Goal: Transaction & Acquisition: Purchase product/service

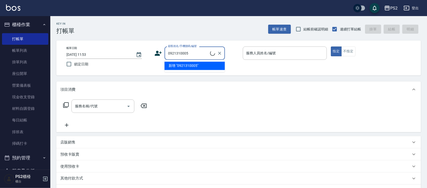
type input "0921310005"
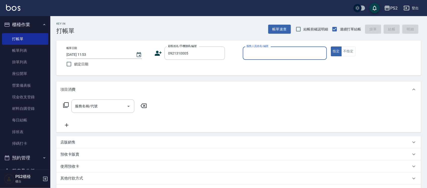
click at [157, 52] on icon at bounding box center [158, 53] width 7 height 5
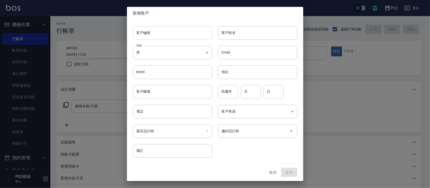
type input "0921310005"
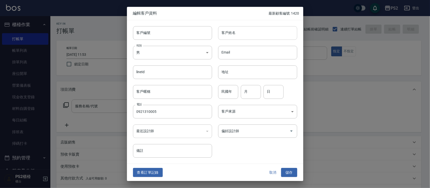
click at [231, 36] on input "客戶姓名" at bounding box center [257, 33] width 79 height 14
type input "林文心"
type input "89"
type input "8"
type input "17"
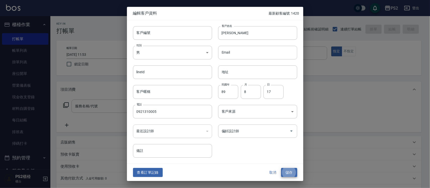
click at [281, 168] on button "儲存" at bounding box center [289, 172] width 16 height 9
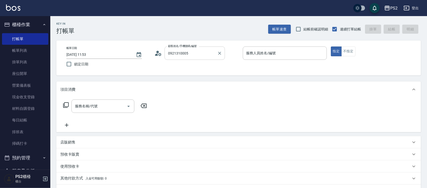
click at [208, 56] on input "0921310005" at bounding box center [191, 53] width 48 height 9
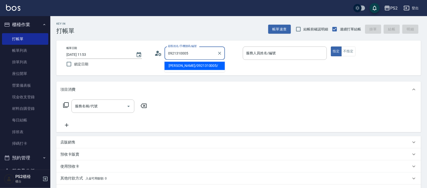
type input "林文心/0921310005/"
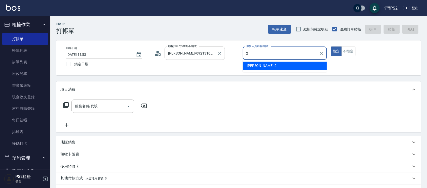
type input "Jason-2"
type button "true"
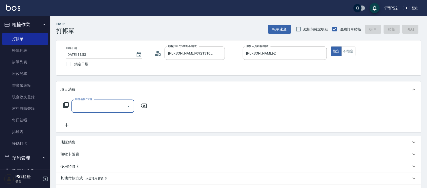
click at [64, 103] on icon at bounding box center [66, 105] width 6 height 6
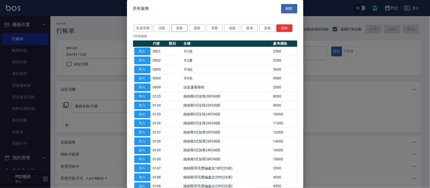
click at [174, 27] on button "剪髮" at bounding box center [179, 28] width 16 height 8
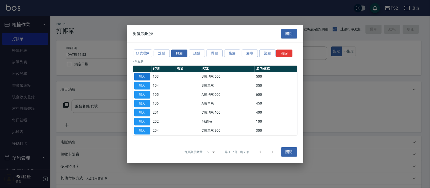
click at [144, 78] on button "加入" at bounding box center [142, 77] width 16 height 8
type input "B級洗剪500(103)"
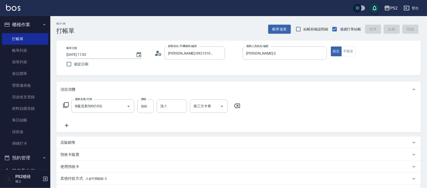
type input "2025/09/17 19:06"
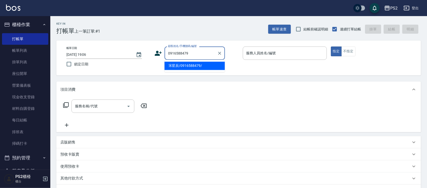
type input "宋星辰/0916588479/"
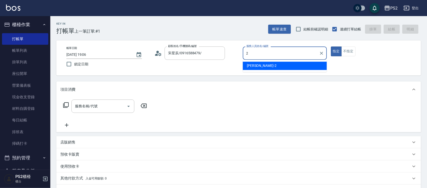
type input "Jason-2"
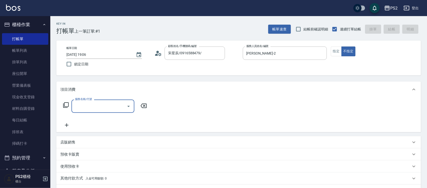
click at [66, 106] on icon at bounding box center [66, 105] width 6 height 6
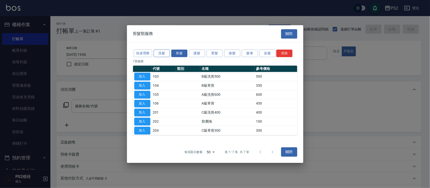
click at [163, 50] on button "洗髮" at bounding box center [162, 54] width 16 height 8
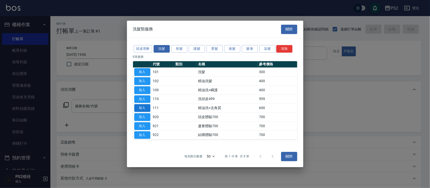
click at [141, 107] on button "加入" at bounding box center [142, 108] width 16 height 8
type input "精油洗+去角質(111)"
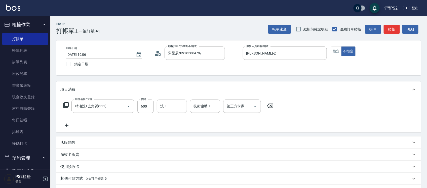
click at [169, 110] on input "洗-1" at bounding box center [172, 106] width 26 height 9
type input "培芯-33"
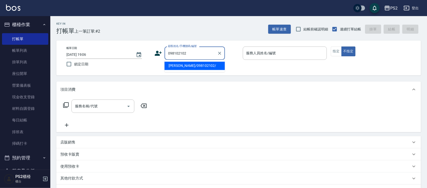
type input "王瑩涵/098102102/"
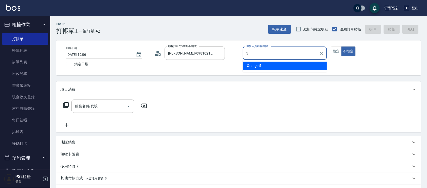
type input "Orange-5"
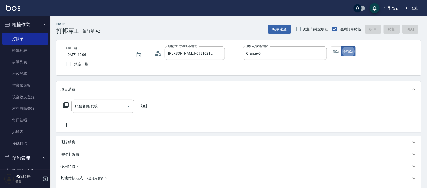
type button "false"
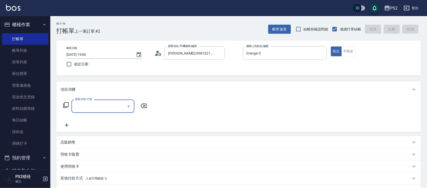
click at [65, 105] on icon at bounding box center [66, 105] width 6 height 6
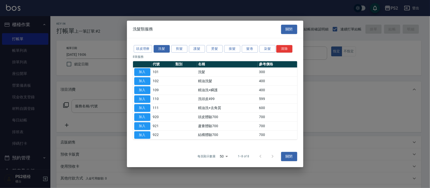
click at [65, 105] on div at bounding box center [215, 94] width 430 height 188
click at [147, 72] on button "加入" at bounding box center [142, 72] width 16 height 8
type input "洗髮(101)"
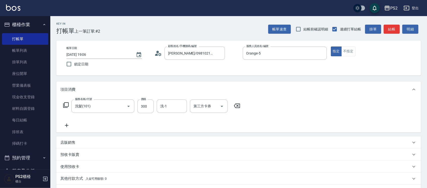
click at [159, 53] on circle at bounding box center [158, 52] width 3 height 3
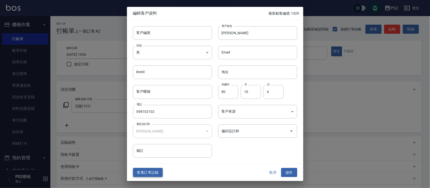
click at [154, 172] on button "查看訂單記錄" at bounding box center [148, 172] width 30 height 9
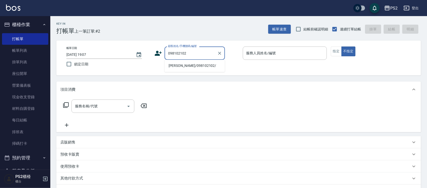
type input "王瑩涵/098102102/"
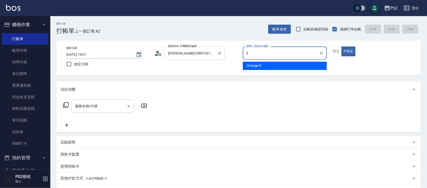
type input "Orange-5"
type button "false"
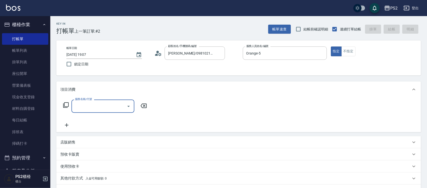
click at [64, 104] on icon at bounding box center [66, 105] width 6 height 6
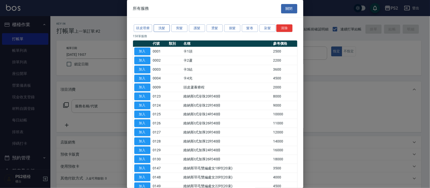
click at [161, 27] on button "洗髮" at bounding box center [162, 28] width 16 height 8
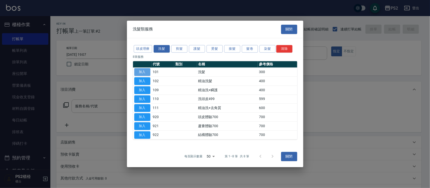
click at [142, 72] on button "加入" at bounding box center [142, 72] width 16 height 8
type input "洗髮(101)"
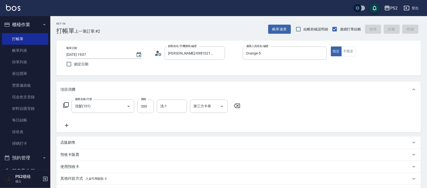
type input "2025/09/17 19:08"
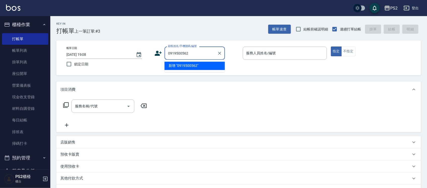
type input "0919500562"
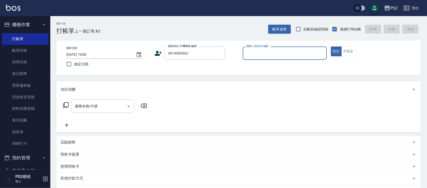
click at [154, 54] on div "帳單日期 2025/09/17 19:08 鎖定日期 顧客姓名/手機號碼/編號 0919500562 顧客姓名/手機號碼/編號 服務人員姓名/編號 服務人員姓…" at bounding box center [238, 58] width 353 height 23
click at [158, 54] on icon at bounding box center [158, 53] width 7 height 5
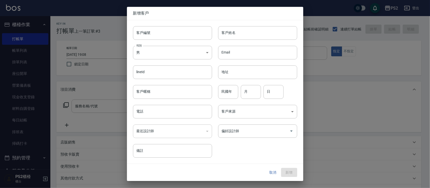
type input "0919500562"
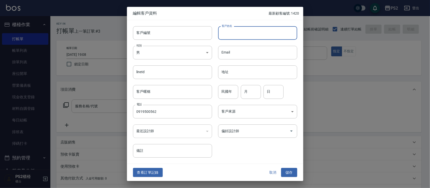
click at [243, 36] on input "客戶姓名" at bounding box center [257, 33] width 79 height 14
type input "陳泓穎"
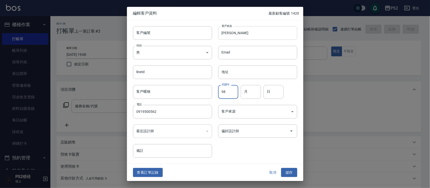
type input "98"
type input "3"
type input "15"
click at [281, 168] on button "儲存" at bounding box center [289, 172] width 16 height 9
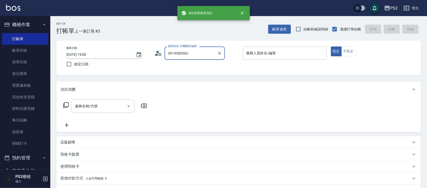
click at [210, 51] on input "0919500562" at bounding box center [191, 53] width 48 height 9
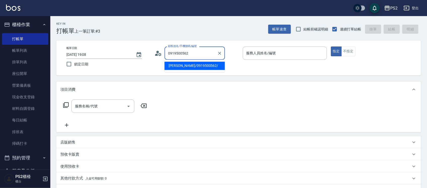
type input "陳泓穎/0919500562/"
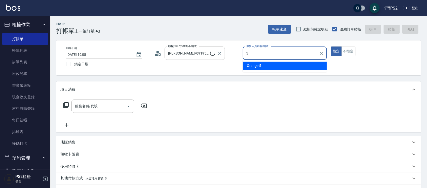
type input "Orange-5"
type button "true"
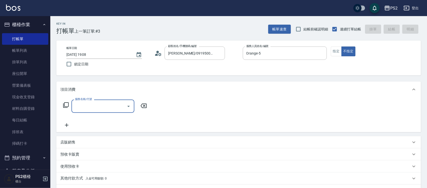
click at [65, 105] on icon at bounding box center [66, 105] width 6 height 6
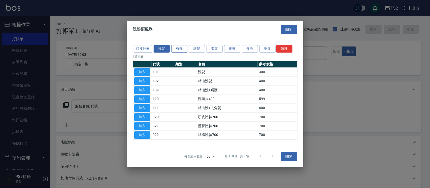
click at [182, 51] on button "剪髮" at bounding box center [179, 49] width 16 height 8
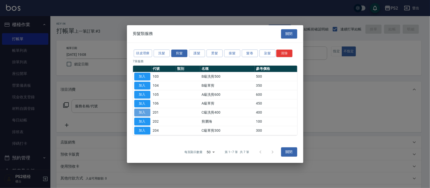
click at [140, 113] on button "加入" at bounding box center [142, 113] width 16 height 8
type input "C級洗剪400(201)"
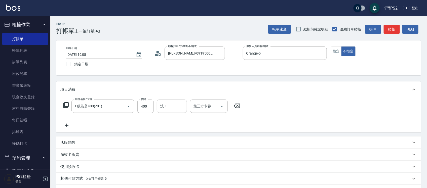
click at [169, 108] on input "洗-1" at bounding box center [172, 106] width 26 height 9
type input "培芯-33"
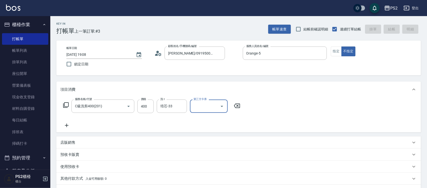
type input "2025/09/17 19:09"
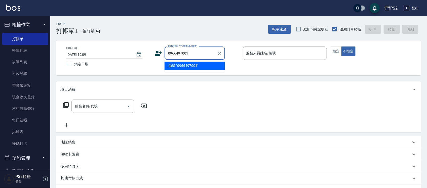
type input "0966497001"
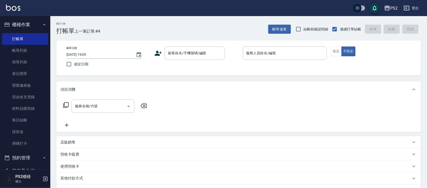
click at [157, 52] on icon at bounding box center [158, 53] width 7 height 5
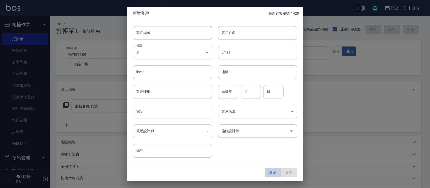
click at [275, 172] on button "取消" at bounding box center [273, 172] width 16 height 9
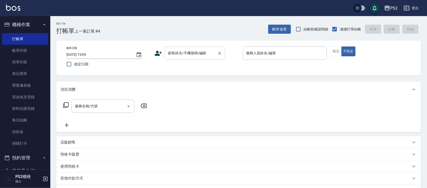
click at [199, 57] on input "顧客姓名/手機號碼/編號" at bounding box center [191, 53] width 48 height 9
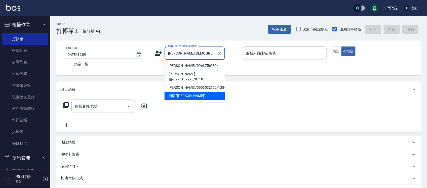
type input "許"
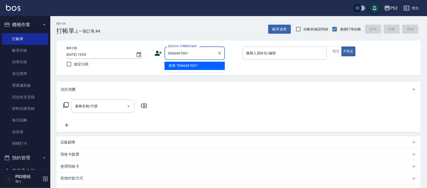
type input "0966497001"
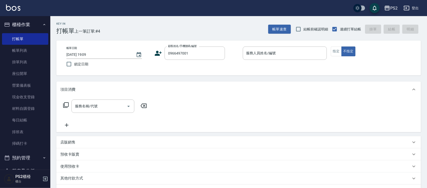
click at [155, 52] on icon at bounding box center [159, 54] width 8 height 8
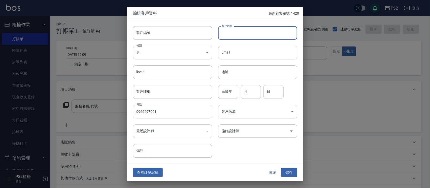
click at [228, 34] on input "客戶姓名" at bounding box center [257, 33] width 79 height 14
type input "許宸浚"
type input "93"
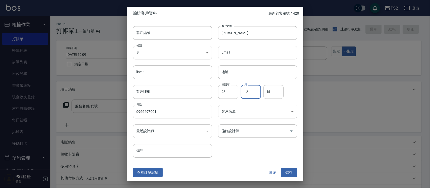
type input "12"
type input "24"
click at [281, 168] on button "儲存" at bounding box center [289, 172] width 16 height 9
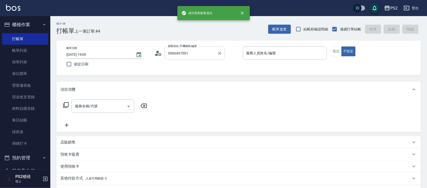
click at [195, 56] on input "0966497001" at bounding box center [191, 53] width 48 height 9
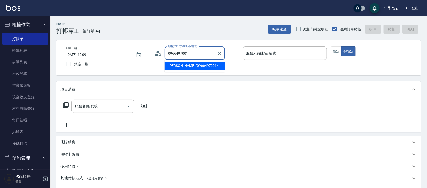
type input "許宸浚/0966497001/"
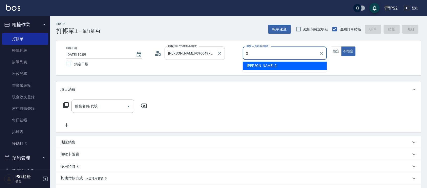
type input "Jason-2"
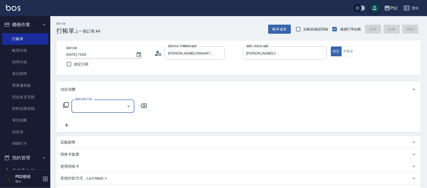
click at [65, 106] on icon at bounding box center [66, 105] width 6 height 6
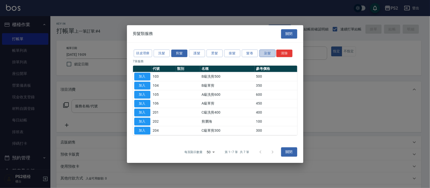
click at [268, 52] on button "染髮" at bounding box center [267, 54] width 16 height 8
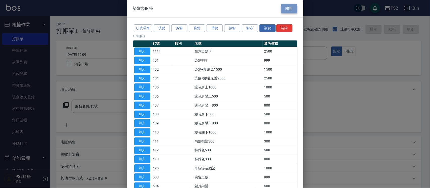
click at [290, 9] on button "關閉" at bounding box center [289, 8] width 16 height 9
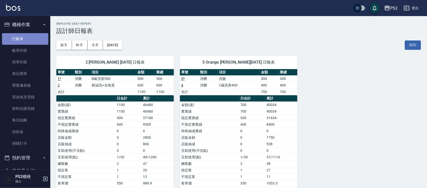
click at [32, 33] on link "打帳單" at bounding box center [25, 39] width 46 height 12
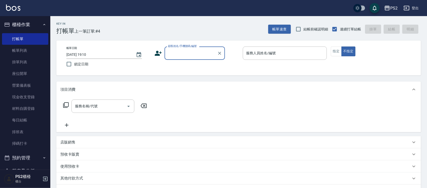
click at [191, 58] on div "顧客姓名/手機號碼/編號" at bounding box center [195, 53] width 60 height 13
click at [190, 57] on input "顧客姓名/手機號碼/編號" at bounding box center [191, 53] width 48 height 9
click at [187, 68] on li "新增 "0952788611"" at bounding box center [195, 66] width 60 height 8
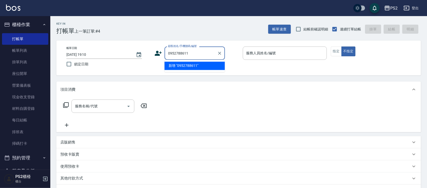
type input "0952788611"
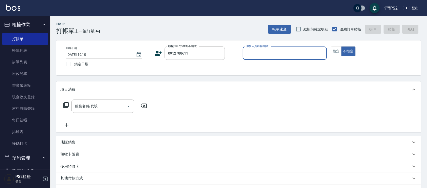
click at [157, 55] on icon at bounding box center [158, 53] width 7 height 5
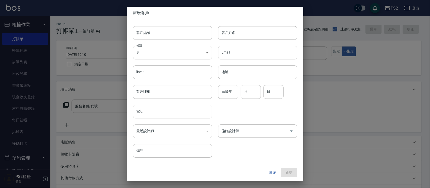
type input "0952788611"
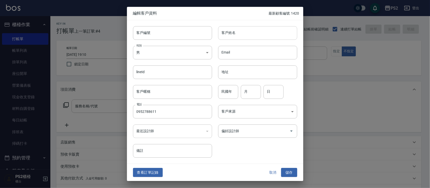
click at [236, 32] on input "客戶姓名" at bounding box center [257, 33] width 79 height 14
type input "劉宛真"
click at [226, 87] on div "民國年 民國年" at bounding box center [228, 92] width 20 height 14
type input "74"
type input "12"
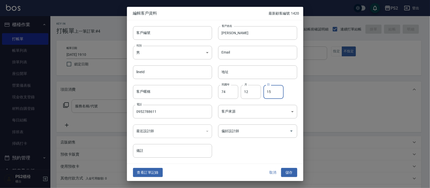
type input "15"
click at [288, 172] on button "儲存" at bounding box center [289, 172] width 16 height 9
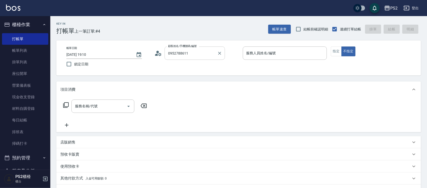
click at [194, 50] on input "0952788611" at bounding box center [191, 53] width 48 height 9
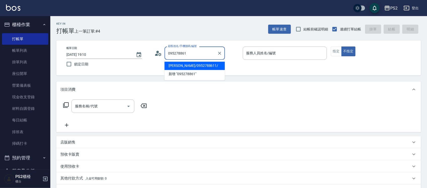
type input "劉宛真/0952788611/"
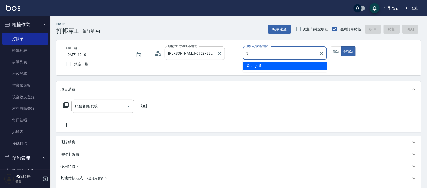
type input "Orange-5"
type button "false"
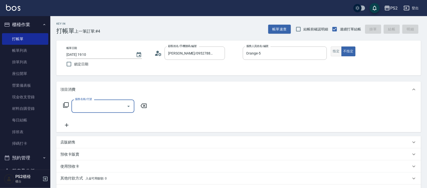
click at [339, 52] on button "指定" at bounding box center [336, 52] width 11 height 10
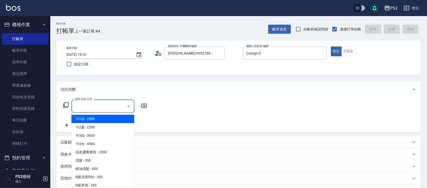
click at [84, 110] on input "服務名稱/代號" at bounding box center [99, 106] width 51 height 9
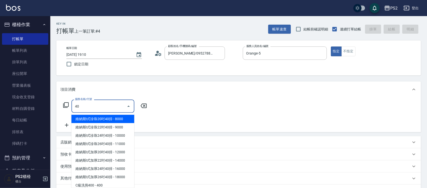
type input "403"
type input "4"
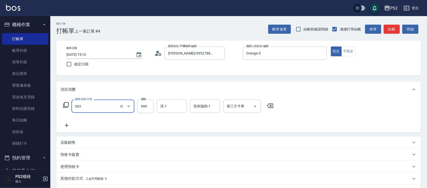
type input "廣告染髮(503)"
type input "1799"
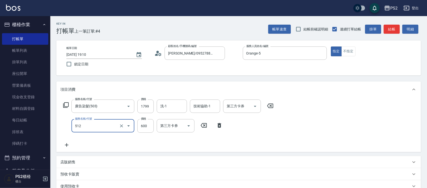
type input "洗+水解護髮600(512)"
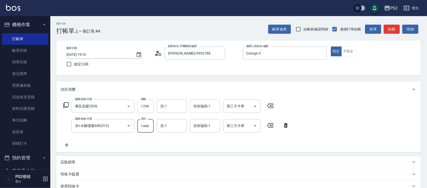
type input "1440"
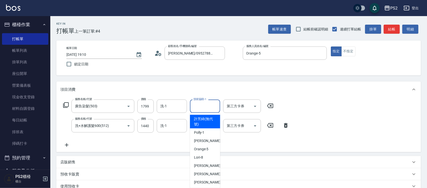
click at [206, 105] on input "技術協助-1" at bounding box center [205, 106] width 26 height 9
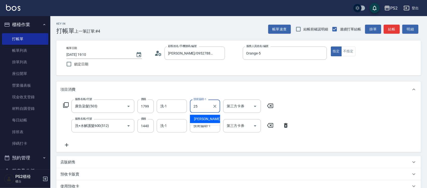
type input "Allan-25"
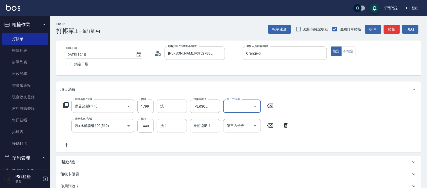
click at [163, 107] on input "洗-1" at bounding box center [172, 106] width 26 height 9
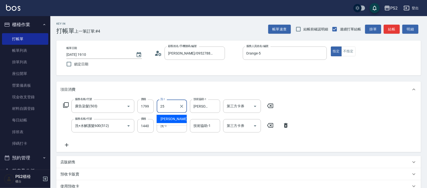
type input "Allan-25"
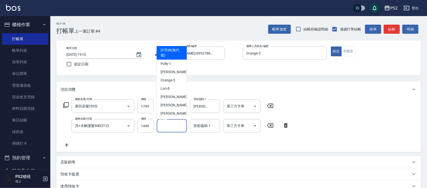
click at [166, 128] on input "洗-1" at bounding box center [172, 126] width 26 height 9
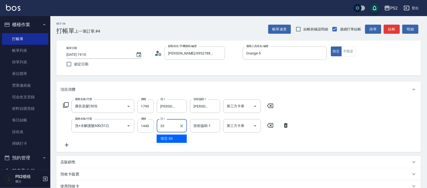
type input "培芯-33"
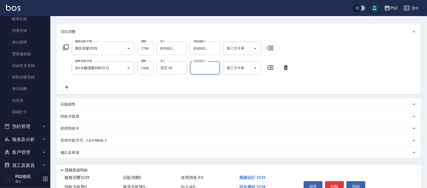
scroll to position [85, 0]
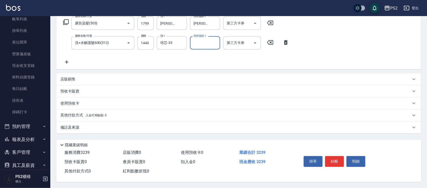
click at [81, 113] on p "其他付款方式 入金可用餘額: 0" at bounding box center [83, 116] width 46 height 6
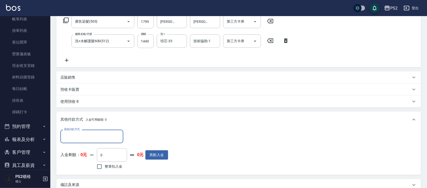
scroll to position [0, 0]
click at [99, 130] on div "其他付款方式" at bounding box center [91, 136] width 63 height 13
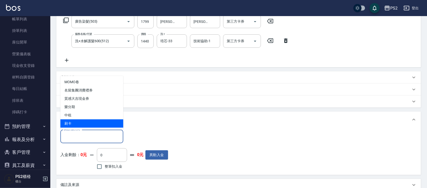
click at [79, 125] on span "刷卡" at bounding box center [91, 124] width 63 height 8
type input "刷卡"
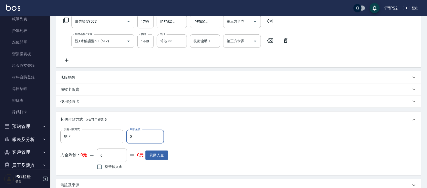
click at [142, 128] on div "其他付款方式 入金可用餘額: 0" at bounding box center [238, 120] width 365 height 16
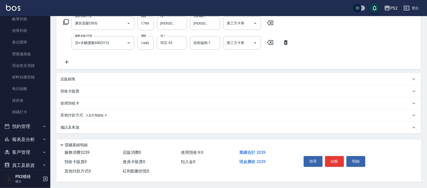
click at [124, 116] on div "其他付款方式 入金可用餘額: 0" at bounding box center [235, 116] width 351 height 6
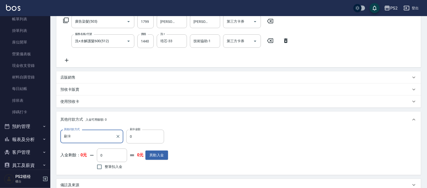
scroll to position [0, 0]
click at [132, 137] on input "0" at bounding box center [145, 137] width 38 height 14
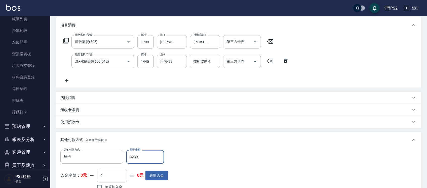
scroll to position [144, 0]
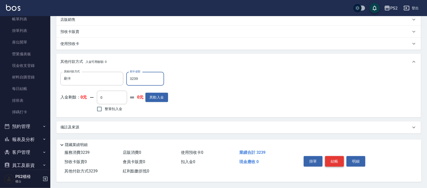
type input "3239"
click at [331, 157] on button "結帳" at bounding box center [334, 161] width 19 height 11
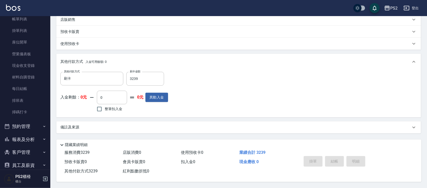
type input "2025/09/17 19:35"
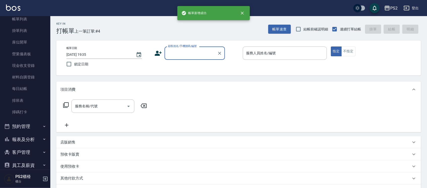
scroll to position [0, 0]
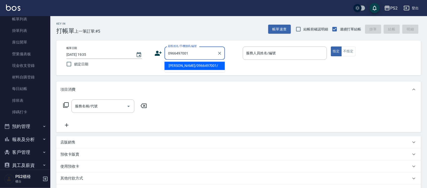
type input "許宸浚/0966497001/"
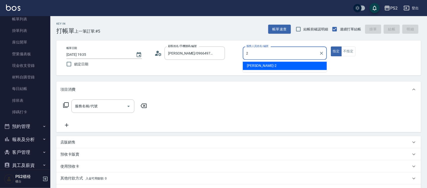
type input "Jason-2"
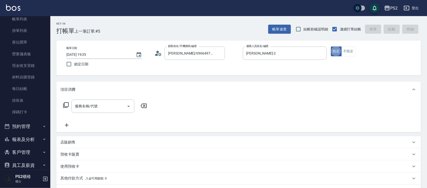
type button "true"
click at [161, 55] on icon at bounding box center [160, 54] width 3 height 3
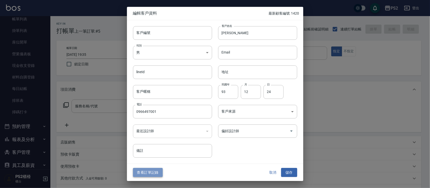
click at [154, 172] on button "查看訂單記錄" at bounding box center [148, 172] width 30 height 9
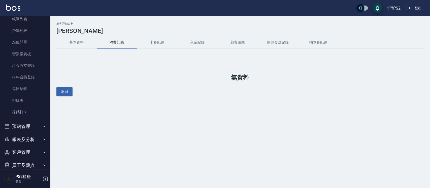
click at [77, 44] on button "基本資料" at bounding box center [76, 42] width 40 height 12
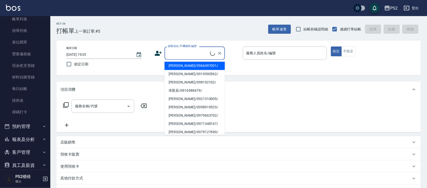
click at [184, 49] on input "顧客姓名/手機號碼/編號" at bounding box center [188, 53] width 43 height 9
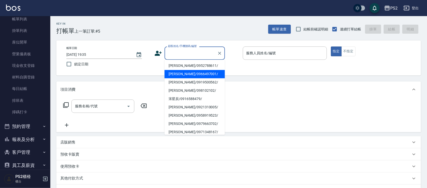
click at [180, 67] on li "劉宛真/0952788611/" at bounding box center [195, 66] width 60 height 8
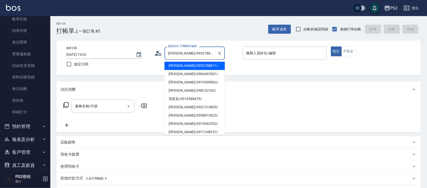
click at [189, 55] on input "劉宛真/0952788611/" at bounding box center [191, 53] width 48 height 9
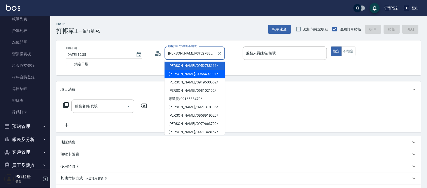
click at [205, 72] on li "許宸浚/0966497001/" at bounding box center [195, 74] width 60 height 8
type input "許宸浚/0966497001/"
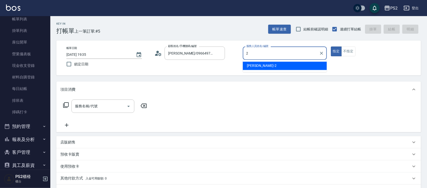
type input "Jason-2"
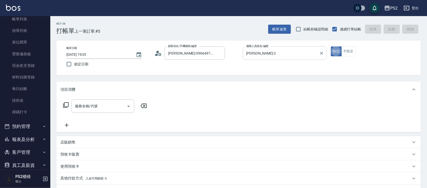
type button "true"
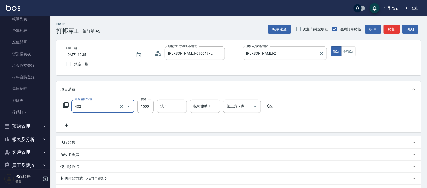
type input "染髮+髮還原1500(402)"
type input "2500"
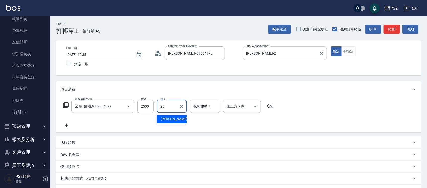
type input "Allan-25"
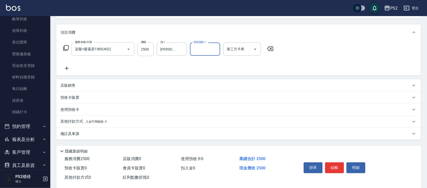
scroll to position [65, 0]
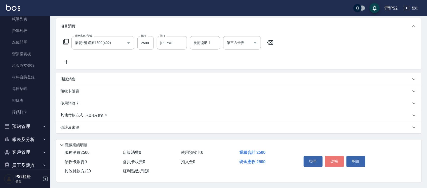
click at [341, 161] on button "結帳" at bounding box center [334, 161] width 19 height 11
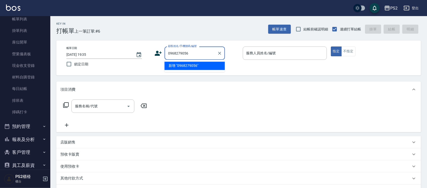
click at [193, 68] on li "新增 "0968279056"" at bounding box center [195, 66] width 60 height 8
type input "0968279056"
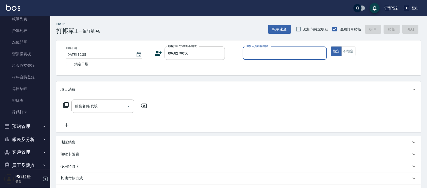
click at [158, 54] on icon at bounding box center [158, 53] width 7 height 5
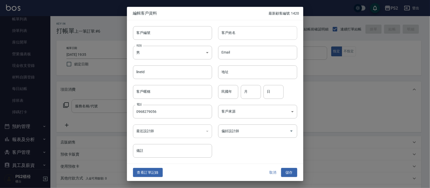
click at [270, 38] on input "客戶姓名" at bounding box center [257, 33] width 79 height 14
type input "楊靓"
drag, startPoint x: 223, startPoint y: 97, endPoint x: 232, endPoint y: 92, distance: 9.9
click at [226, 95] on input "民國年" at bounding box center [228, 92] width 20 height 14
type input "99"
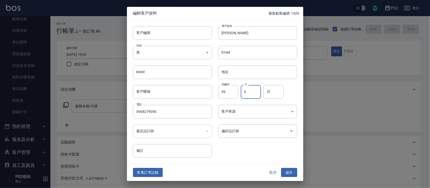
type input "6"
type input "28"
drag, startPoint x: 295, startPoint y: 174, endPoint x: 292, endPoint y: 172, distance: 2.9
click at [294, 174] on button "儲存" at bounding box center [289, 172] width 16 height 9
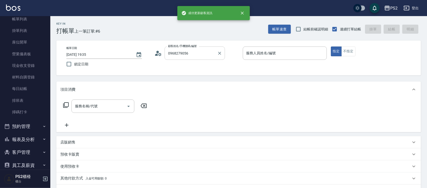
click at [211, 52] on input "0968279056" at bounding box center [191, 53] width 48 height 9
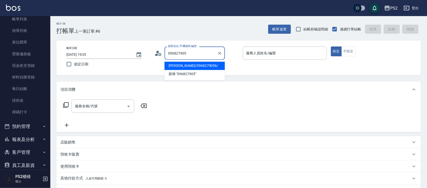
type input "楊靓/0968279056/"
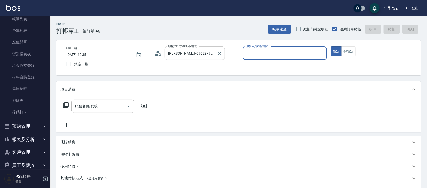
type input "1"
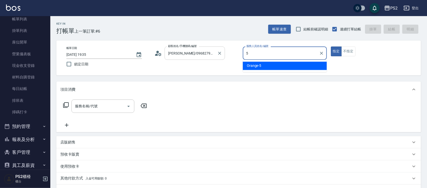
type input "Orange-5"
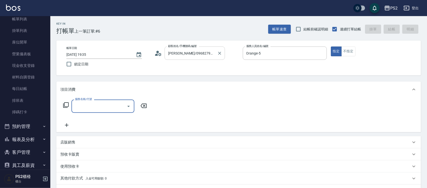
type input "4"
type input "廣告染髮(503)"
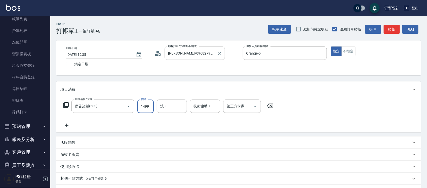
type input "1499"
type input "培芯-33"
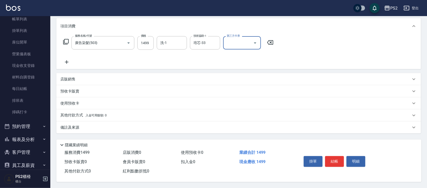
scroll to position [65, 0]
click at [333, 161] on button "結帳" at bounding box center [334, 161] width 19 height 11
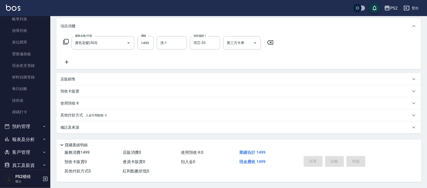
type input "2025/09/17 19:36"
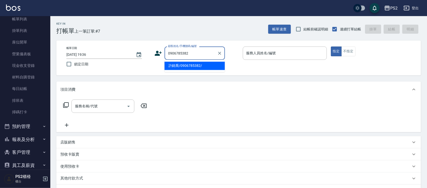
type input "許銘喬/0906785382/"
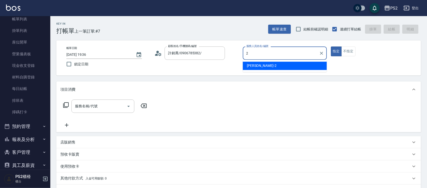
type input "Jason-2"
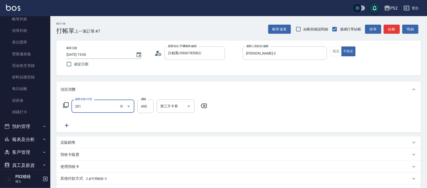
type input "C級洗剪400(201)"
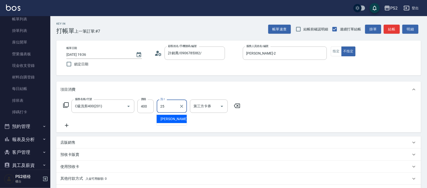
type input "Allan-25"
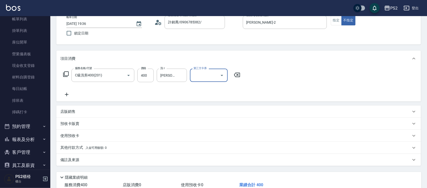
scroll to position [65, 0]
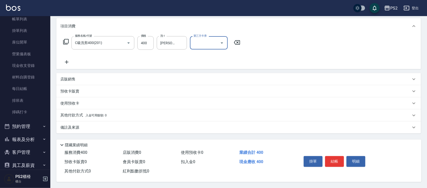
click at [335, 160] on button "結帳" at bounding box center [334, 161] width 19 height 11
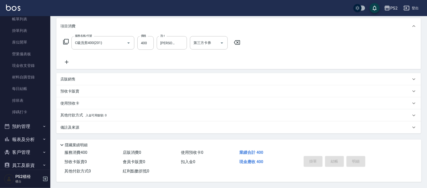
type input "2025/09/17 19:37"
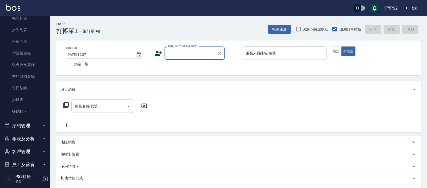
scroll to position [63, 0]
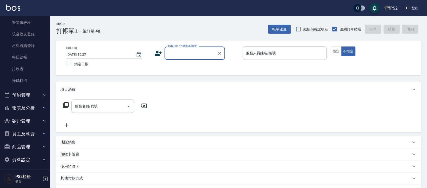
click at [32, 97] on button "預約管理" at bounding box center [25, 95] width 46 height 13
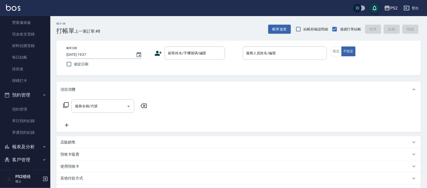
click at [32, 96] on button "預約管理" at bounding box center [25, 95] width 46 height 13
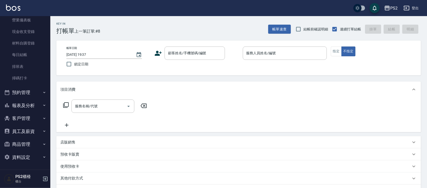
click at [29, 103] on button "報表及分析" at bounding box center [25, 105] width 46 height 13
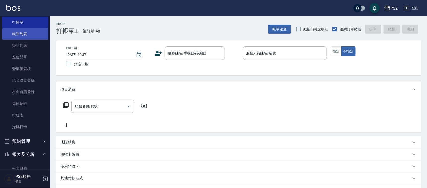
scroll to position [0, 0]
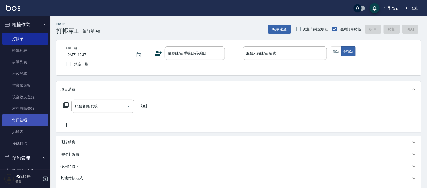
click at [30, 115] on link "每日結帳" at bounding box center [25, 121] width 46 height 12
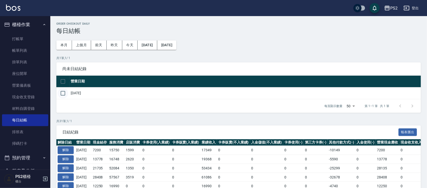
click at [66, 94] on input "checkbox" at bounding box center [63, 93] width 11 height 11
checkbox input "true"
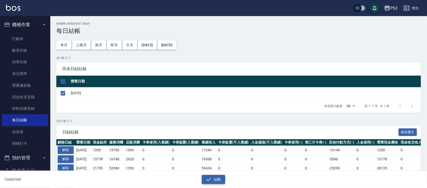
click at [215, 178] on button "結帳" at bounding box center [213, 179] width 23 height 9
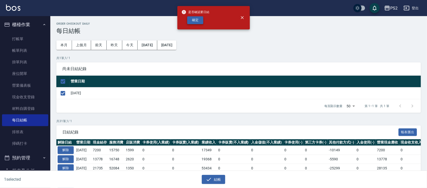
click at [188, 20] on button "確定" at bounding box center [195, 20] width 16 height 8
checkbox input "false"
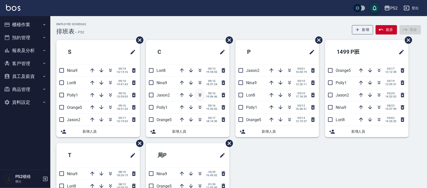
click at [202, 96] on icon "button" at bounding box center [200, 95] width 6 height 6
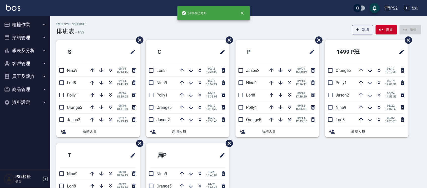
click at [177, 28] on div "Employee Schedule 排班表 — PS2 新增 復原 重做" at bounding box center [238, 29] width 365 height 12
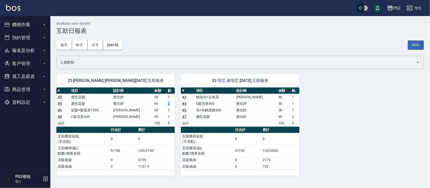
drag, startPoint x: 165, startPoint y: 104, endPoint x: 170, endPoint y: 104, distance: 4.5
click at [170, 104] on td "2" at bounding box center [170, 103] width 9 height 7
click at [171, 104] on td "2" at bounding box center [170, 103] width 9 height 7
drag, startPoint x: 167, startPoint y: 103, endPoint x: 167, endPoint y: 106, distance: 3.1
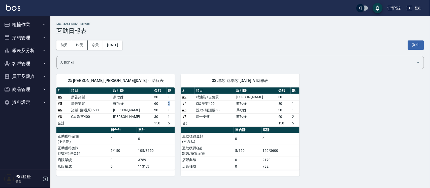
click at [170, 105] on td "2" at bounding box center [170, 103] width 9 height 7
drag, startPoint x: 164, startPoint y: 109, endPoint x: 169, endPoint y: 110, distance: 5.2
click at [169, 110] on td "1" at bounding box center [170, 110] width 9 height 7
drag, startPoint x: 164, startPoint y: 102, endPoint x: 169, endPoint y: 103, distance: 5.3
click at [168, 103] on tr "# 5 廣告染髮 蔡欣妤 60 2" at bounding box center [115, 103] width 118 height 7
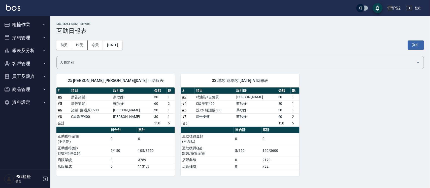
click at [166, 96] on td "1" at bounding box center [170, 97] width 9 height 7
drag, startPoint x: 164, startPoint y: 97, endPoint x: 168, endPoint y: 98, distance: 4.1
click at [168, 98] on tr "# 5 廣告染髮 蔡欣妤 30 1" at bounding box center [115, 97] width 118 height 7
drag, startPoint x: 165, startPoint y: 102, endPoint x: 169, endPoint y: 103, distance: 3.3
click at [169, 103] on td "2" at bounding box center [170, 103] width 9 height 7
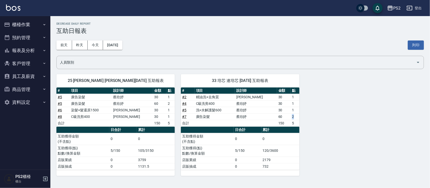
drag, startPoint x: 288, startPoint y: 116, endPoint x: 292, endPoint y: 116, distance: 4.3
click at [292, 116] on td "2" at bounding box center [294, 117] width 9 height 7
drag, startPoint x: 289, startPoint y: 111, endPoint x: 292, endPoint y: 111, distance: 2.6
click at [291, 111] on td "1" at bounding box center [294, 110] width 9 height 7
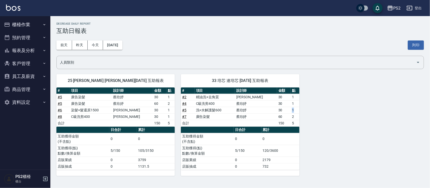
click at [292, 111] on td "1" at bounding box center [294, 110] width 9 height 7
click at [61, 98] on link "# 5" at bounding box center [60, 97] width 4 height 4
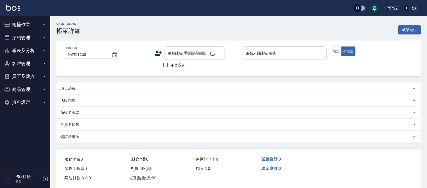
type input "[DATE] 19:10"
type input "Orange-5"
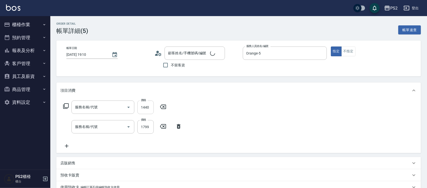
type input "[PERSON_NAME]/0952788611/"
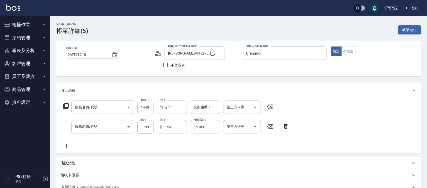
type input "刷卡"
type input "洗+水解護髮600(512)"
type input "廣告染髮(503)"
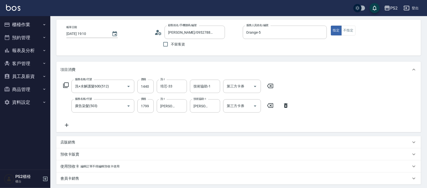
scroll to position [31, 0]
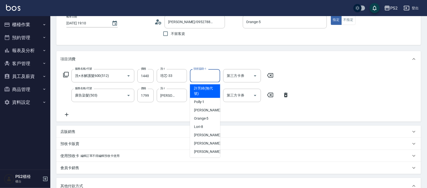
click at [207, 74] on input "技術協助-1" at bounding box center [205, 75] width 26 height 9
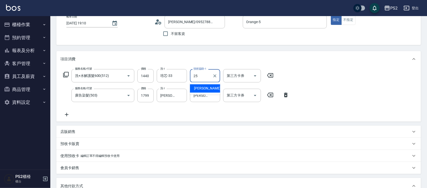
type input "Allan-25"
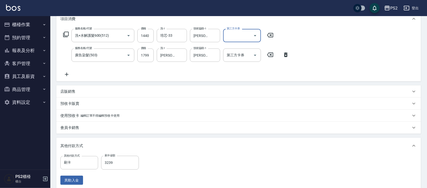
scroll to position [126, 0]
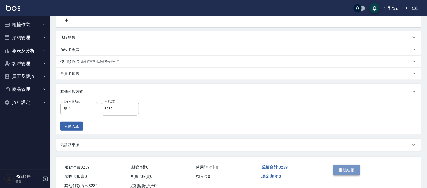
click at [351, 170] on button "重新結帳" at bounding box center [347, 170] width 27 height 11
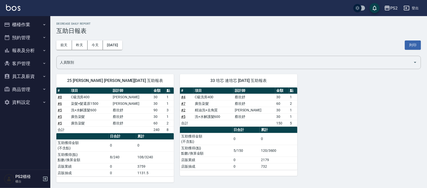
click at [166, 111] on td "3" at bounding box center [170, 110] width 8 height 7
click at [169, 111] on td "3" at bounding box center [170, 110] width 8 height 7
drag, startPoint x: 164, startPoint y: 117, endPoint x: 170, endPoint y: 117, distance: 6.3
click at [170, 117] on td "1" at bounding box center [170, 117] width 8 height 7
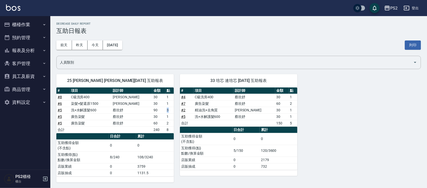
drag, startPoint x: 164, startPoint y: 111, endPoint x: 169, endPoint y: 111, distance: 5.0
click at [169, 111] on td "3" at bounding box center [170, 110] width 8 height 7
drag, startPoint x: 164, startPoint y: 117, endPoint x: 167, endPoint y: 117, distance: 3.8
click at [167, 117] on td "1" at bounding box center [170, 117] width 8 height 7
click at [168, 117] on td "1" at bounding box center [170, 117] width 8 height 7
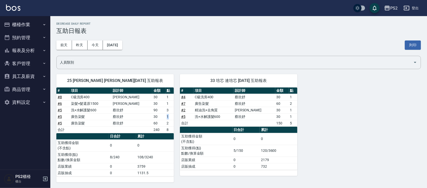
click at [168, 117] on td "1" at bounding box center [170, 117] width 8 height 7
click at [168, 111] on td "3" at bounding box center [170, 110] width 8 height 7
drag, startPoint x: 164, startPoint y: 102, endPoint x: 167, endPoint y: 103, distance: 3.4
click at [166, 102] on td "1" at bounding box center [170, 103] width 8 height 7
click at [167, 103] on td "1" at bounding box center [170, 103] width 8 height 7
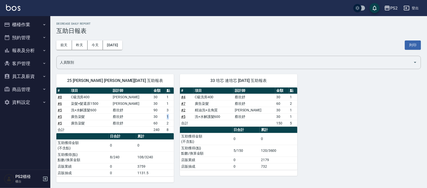
drag, startPoint x: 164, startPoint y: 116, endPoint x: 166, endPoint y: 116, distance: 2.5
click at [166, 116] on td "1" at bounding box center [170, 117] width 8 height 7
click at [167, 117] on td "1" at bounding box center [170, 117] width 8 height 7
click at [166, 109] on td "3" at bounding box center [170, 110] width 8 height 7
drag, startPoint x: 165, startPoint y: 109, endPoint x: 167, endPoint y: 112, distance: 3.4
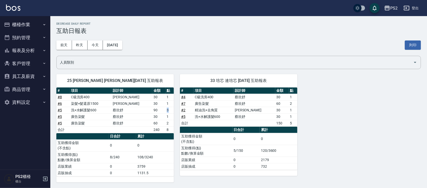
click at [168, 111] on td "3" at bounding box center [170, 110] width 8 height 7
click at [166, 115] on td "1" at bounding box center [170, 117] width 8 height 7
click at [61, 118] on link "# 5" at bounding box center [60, 117] width 4 height 4
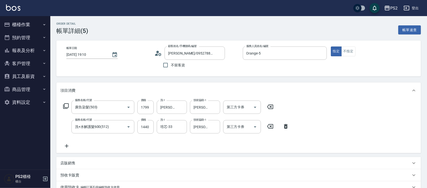
scroll to position [31, 0]
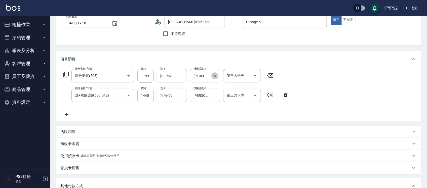
click at [217, 76] on icon "Clear" at bounding box center [214, 76] width 5 height 5
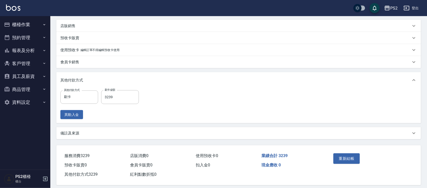
scroll to position [142, 0]
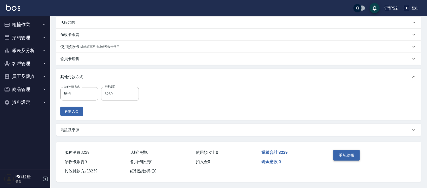
click at [347, 155] on button "重新結帳" at bounding box center [347, 155] width 27 height 11
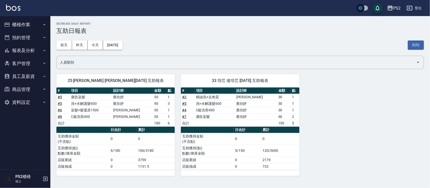
drag, startPoint x: 164, startPoint y: 102, endPoint x: 169, endPoint y: 102, distance: 4.5
click at [167, 102] on td "3" at bounding box center [170, 103] width 9 height 7
click at [170, 96] on td "1" at bounding box center [170, 97] width 9 height 7
click at [295, 116] on td "2" at bounding box center [294, 117] width 9 height 7
drag, startPoint x: 291, startPoint y: 116, endPoint x: 294, endPoint y: 116, distance: 3.0
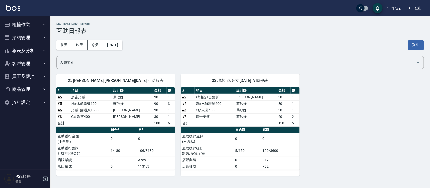
click at [294, 116] on td "2" at bounding box center [294, 117] width 9 height 7
click at [290, 116] on td "2" at bounding box center [294, 117] width 9 height 7
click at [291, 116] on td "2" at bounding box center [294, 117] width 9 height 7
click at [298, 117] on td "2" at bounding box center [294, 117] width 9 height 7
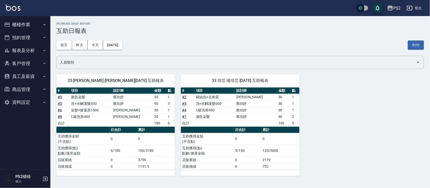
drag, startPoint x: 286, startPoint y: 105, endPoint x: 292, endPoint y: 105, distance: 6.3
click at [290, 105] on tr "# 5 洗+水解護髮600 [PERSON_NAME]30 1" at bounding box center [240, 103] width 118 height 7
click at [293, 105] on td "1" at bounding box center [294, 103] width 9 height 7
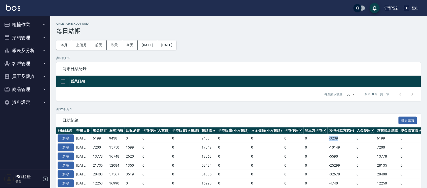
drag, startPoint x: 330, startPoint y: 138, endPoint x: 347, endPoint y: 139, distance: 16.1
click at [346, 138] on tr "解除 [DATE] 6199 9438 0 0 0 9438 0 0 0 0 -3239 0 6199 0 0 0 [DATE]" at bounding box center [283, 138] width 455 height 9
click at [347, 139] on td "-3239" at bounding box center [342, 138] width 28 height 9
click at [347, 140] on td "-3239" at bounding box center [342, 138] width 28 height 9
click at [30, 49] on button "報表及分析" at bounding box center [25, 50] width 46 height 13
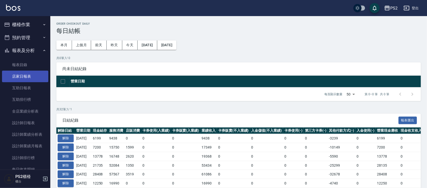
click at [32, 75] on link "店家日報表" at bounding box center [25, 77] width 46 height 12
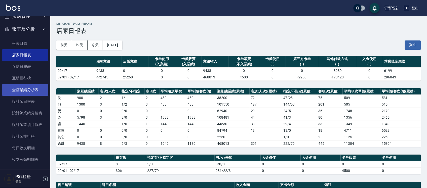
scroll to position [31, 0]
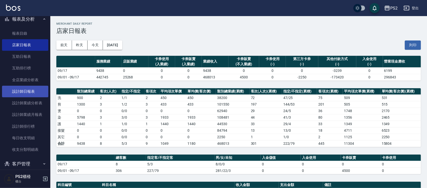
click at [31, 91] on link "設計師日報表" at bounding box center [25, 92] width 46 height 12
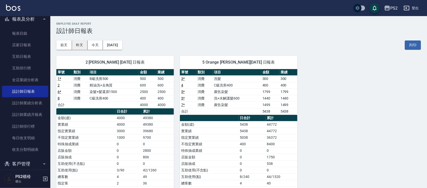
click at [79, 47] on button "昨天" at bounding box center [80, 45] width 16 height 9
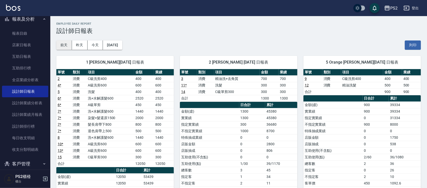
click at [64, 46] on button "前天" at bounding box center [64, 45] width 16 height 9
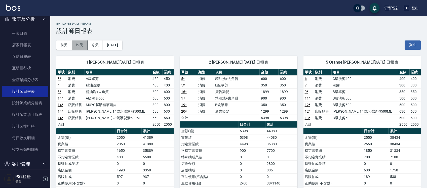
click at [81, 48] on button "昨天" at bounding box center [80, 45] width 16 height 9
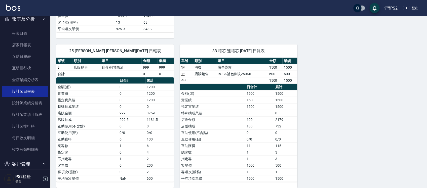
scroll to position [248, 0]
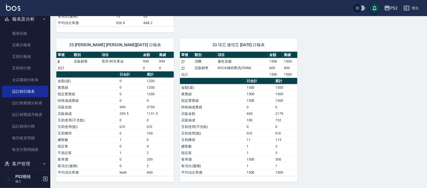
drag, startPoint x: 237, startPoint y: 148, endPoint x: 352, endPoint y: 159, distance: 115.1
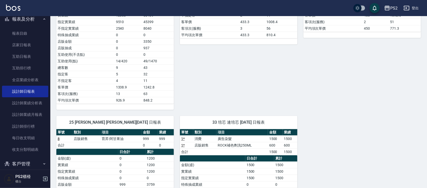
scroll to position [122, 0]
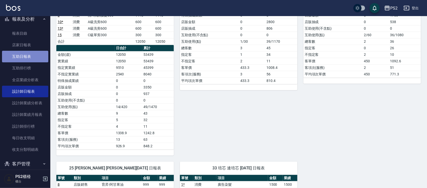
click at [30, 56] on link "互助日報表" at bounding box center [25, 57] width 46 height 12
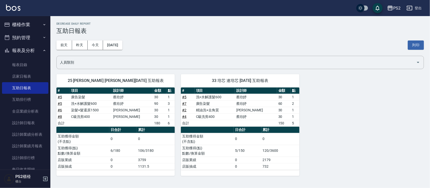
drag, startPoint x: 28, startPoint y: 30, endPoint x: 76, endPoint y: 21, distance: 48.1
click at [76, 21] on div "PS2 [DATE] 互助日報表 列印時間： [DATE][PHONE_NUMBER]:55 Decrease Daily Report 互助日報表 [DAT…" at bounding box center [239, 99] width 379 height 166
click at [32, 24] on button "櫃檯作業" at bounding box center [25, 24] width 46 height 13
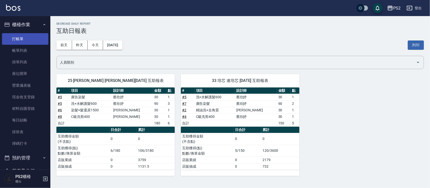
click at [33, 35] on link "打帳單" at bounding box center [25, 39] width 46 height 12
